Goal: Task Accomplishment & Management: Complete application form

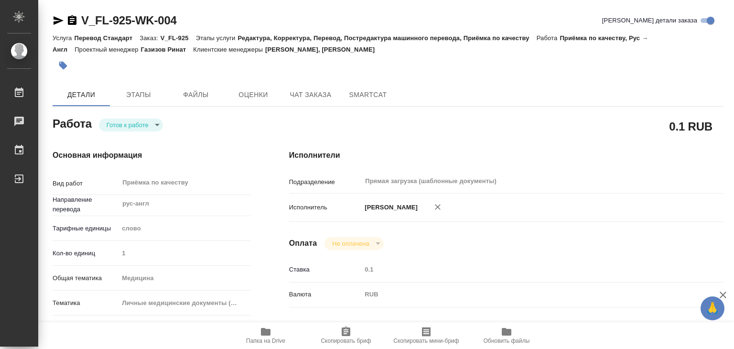
click at [146, 123] on body "🙏 .cls-1 fill:#fff; AWATERA Alilekova [PERSON_NAME] Работы 0 Чаты График Выйти …" at bounding box center [367, 174] width 734 height 349
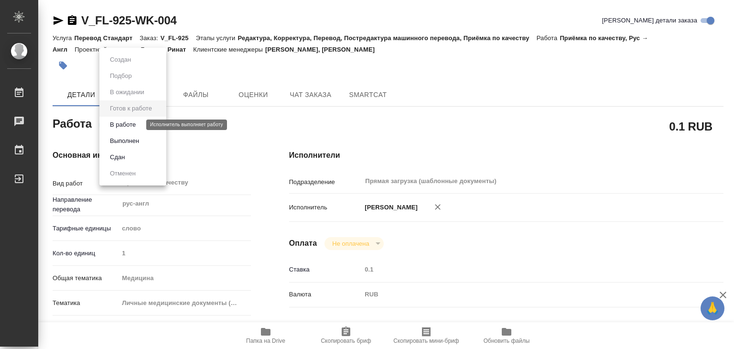
click at [139, 125] on button "В работе" at bounding box center [123, 124] width 32 height 11
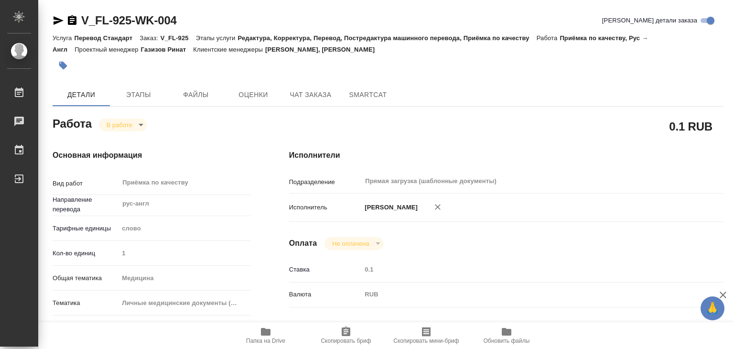
type textarea "x"
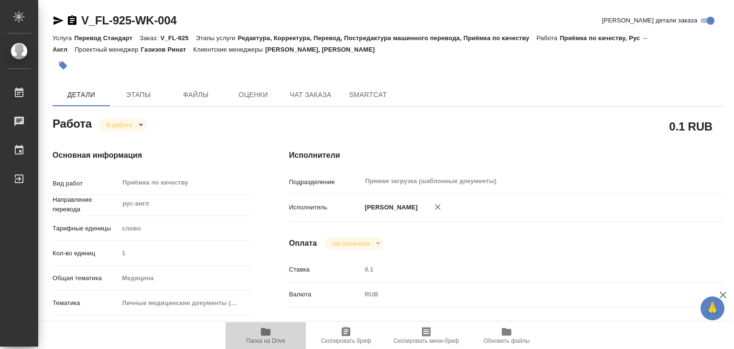
click at [265, 335] on icon "button" at bounding box center [266, 332] width 10 height 8
click at [65, 67] on icon "button" at bounding box center [63, 66] width 8 height 8
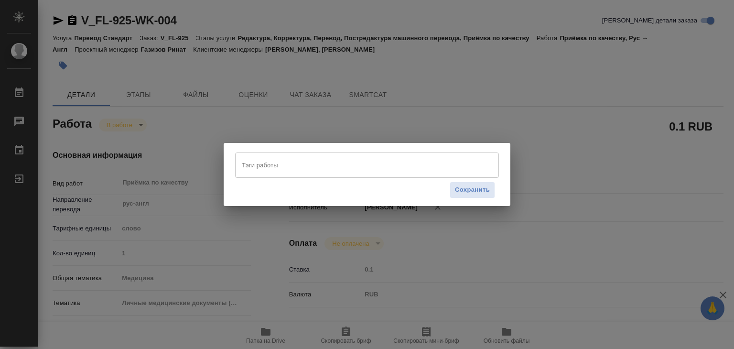
click at [247, 153] on div "Тэги работы" at bounding box center [367, 164] width 264 height 25
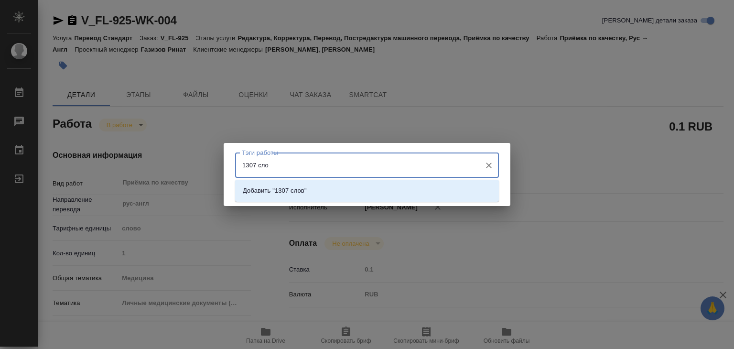
type input "1307 слов"
click at [321, 196] on li "Добавить "1307 слов"" at bounding box center [367, 190] width 264 height 17
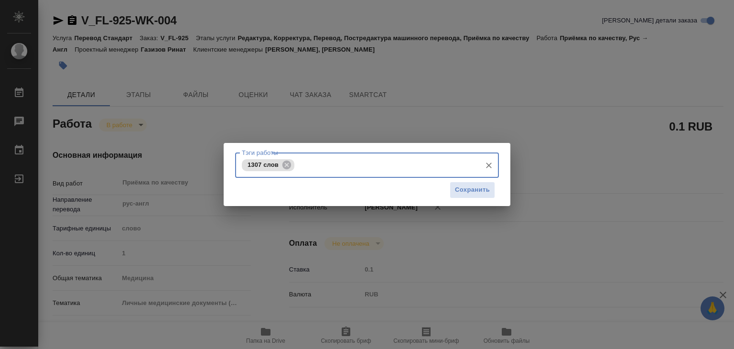
click at [449, 188] on div "Сохранить" at bounding box center [367, 190] width 264 height 24
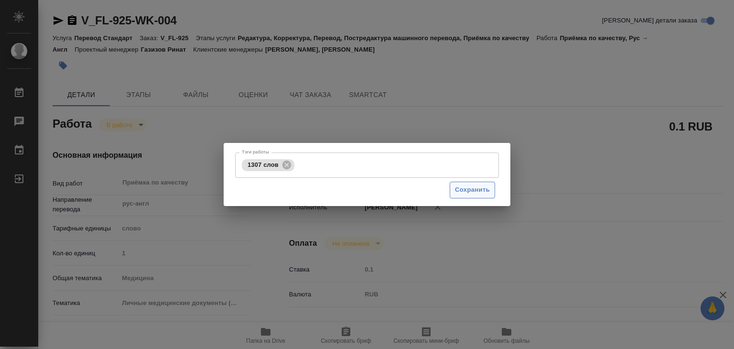
click at [462, 189] on span "Сохранить" at bounding box center [472, 190] width 35 height 11
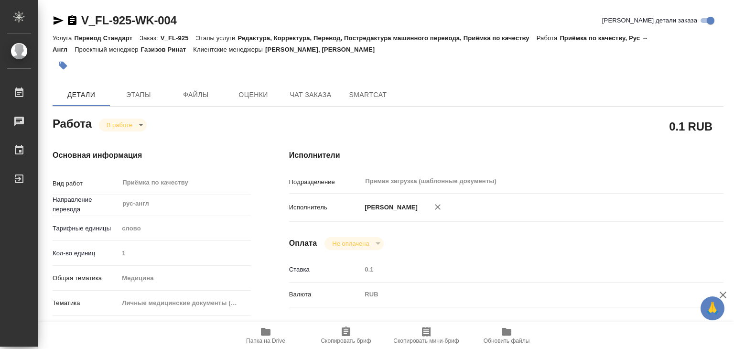
type input "inProgress"
type textarea "Приёмка по качеству"
type textarea "x"
type input "рус-англ"
type input "5a8b1489cc6b4906c91bfd90"
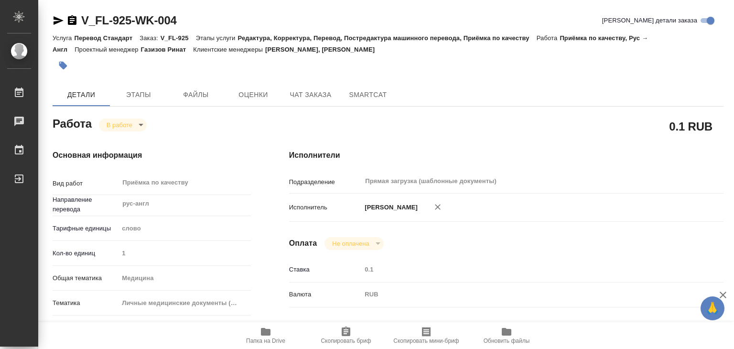
type input "1"
type input "med"
type input "5a8b8b956a9677013d343e74"
checkbox input "true"
type input "[DATE] 13:30"
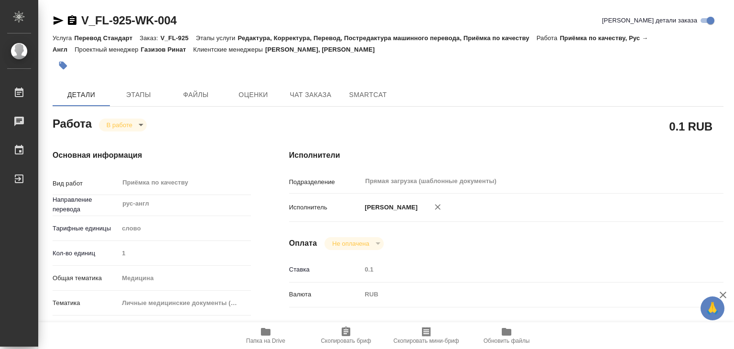
type input "[DATE] 15:39"
type input "[DATE] 15:30"
type input "[DATE] 20:30"
type input "Прямая загрузка (шаблонные документы)"
type input "notPayed"
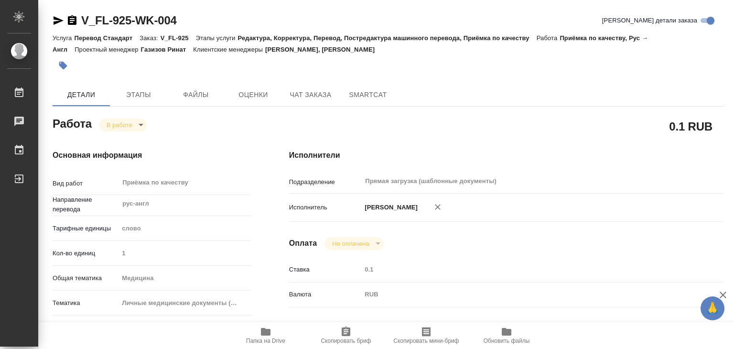
type input "0.1"
type input "RUB"
type input "[PERSON_NAME]"
type textarea "x"
type textarea "/Clients/FL_V/Orders/V_FL-925/Corrected/V_FL-925-WK-004"
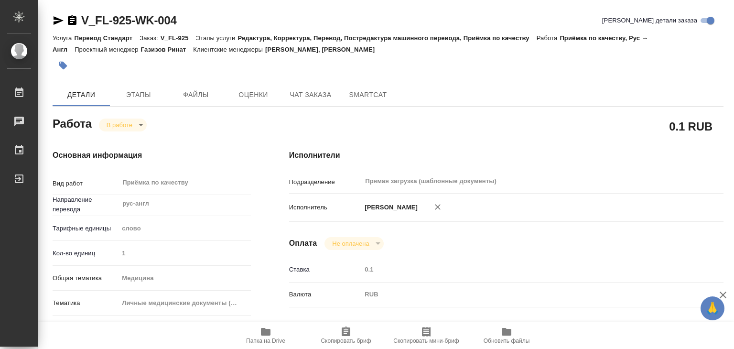
type textarea "x"
type input "V_FL-925"
type input "Перевод Стандарт"
type input "Редактура, Корректура, Перевод, Постредактура машинного перевода, Приёмка по ка…"
type input "[PERSON_NAME], [PERSON_NAME]"
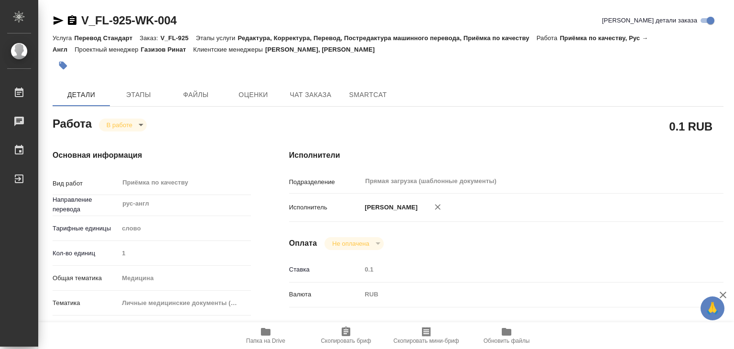
type input "/Clients/FL_V/Orders/V_FL-925"
type textarea "[PERSON_NAME]"
type textarea "x"
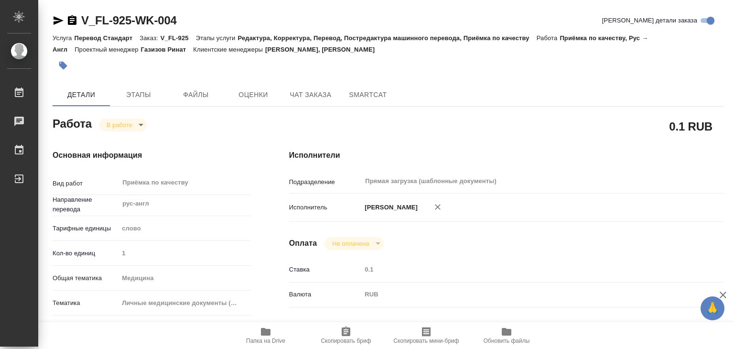
type textarea "x"
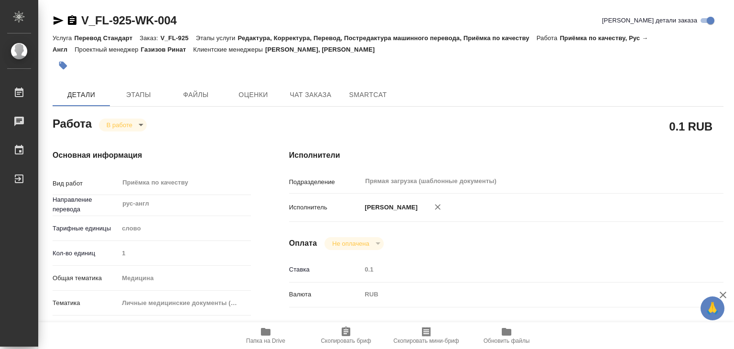
type textarea "x"
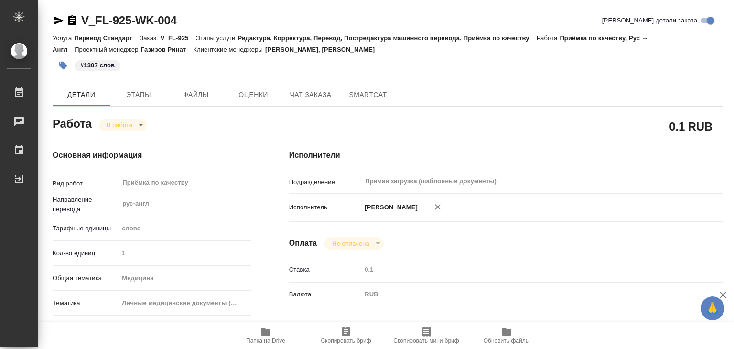
type textarea "x"
drag, startPoint x: 114, startPoint y: 15, endPoint x: 132, endPoint y: 19, distance: 18.9
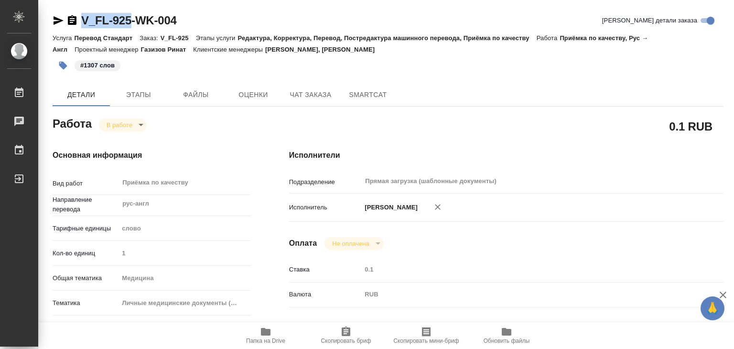
copy link "V_FL-925"
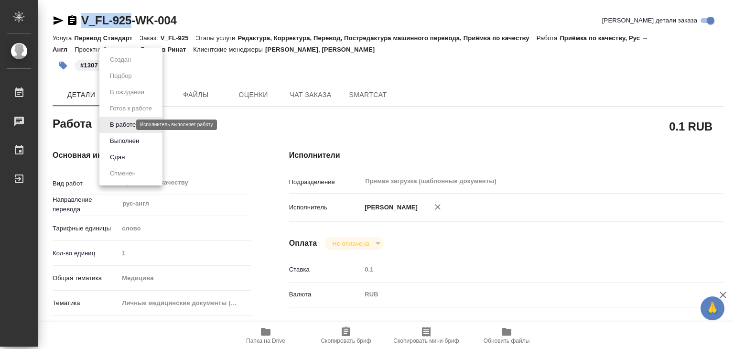
click at [119, 125] on body "🙏 .cls-1 fill:#fff; AWATERA Alilekova [PERSON_NAME] Работы 0 Чаты График Выйти …" at bounding box center [367, 174] width 734 height 349
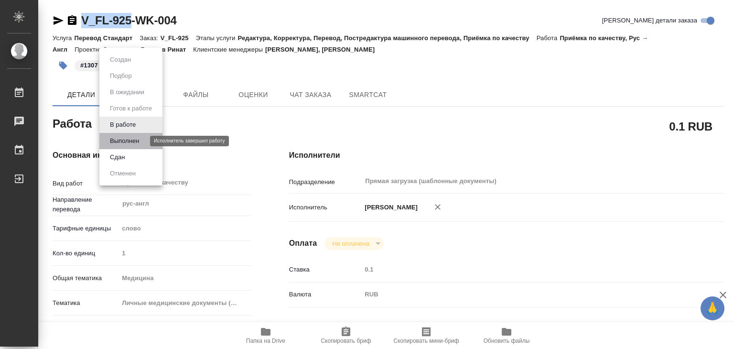
click at [134, 136] on button "Выполнен" at bounding box center [124, 141] width 35 height 11
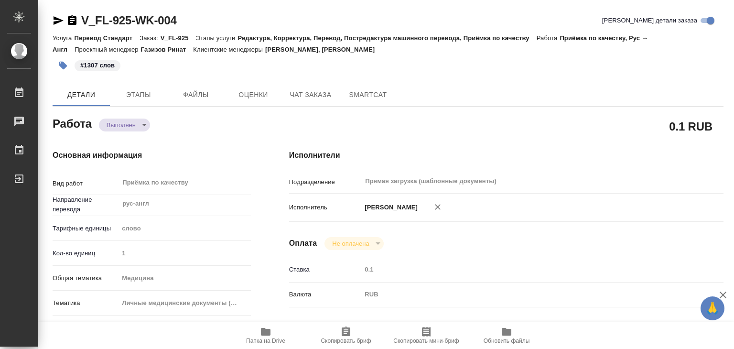
type textarea "x"
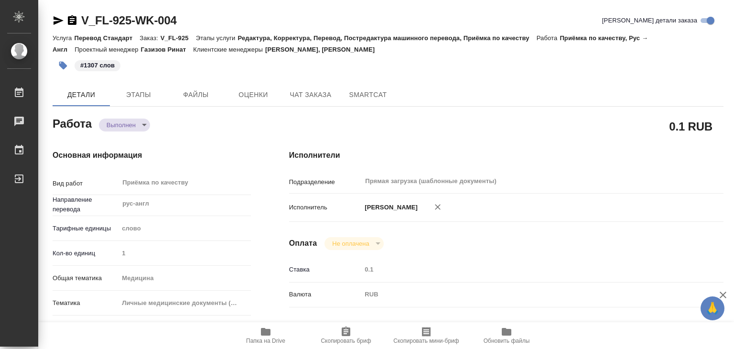
type textarea "x"
